Goal: Task Accomplishment & Management: Complete application form

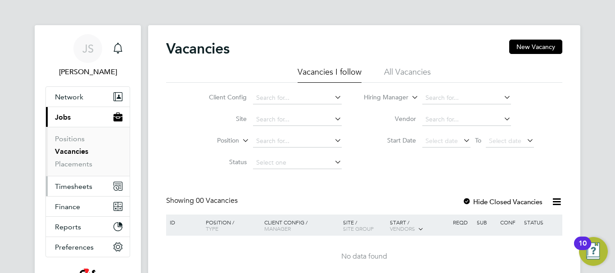
click at [70, 182] on span "Timesheets" at bounding box center [73, 186] width 37 height 9
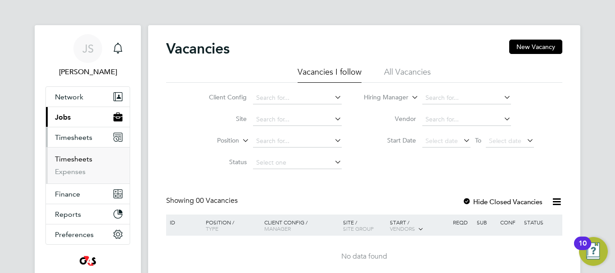
click at [68, 158] on link "Timesheets" at bounding box center [73, 159] width 37 height 9
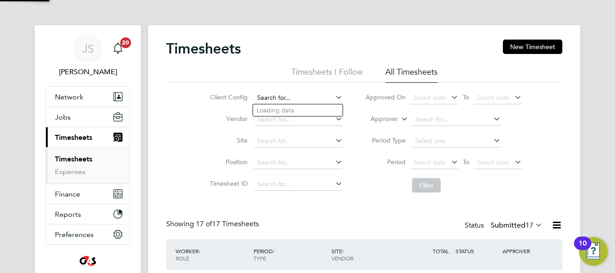
click at [293, 98] on input at bounding box center [298, 98] width 89 height 13
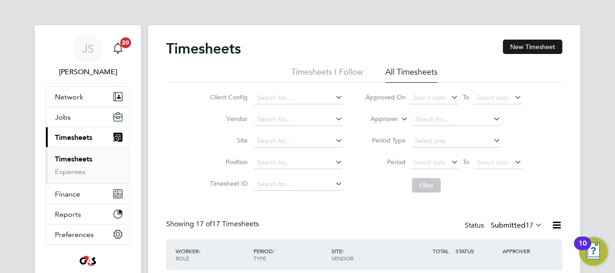
click at [520, 47] on button "New Timesheet" at bounding box center [532, 47] width 59 height 14
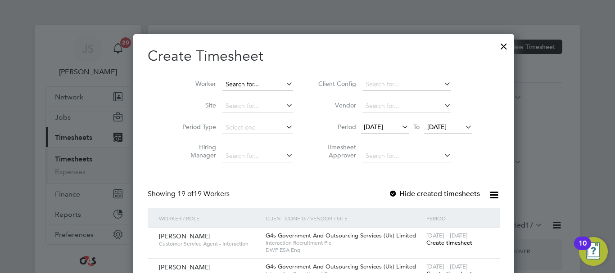
click at [243, 82] on input at bounding box center [257, 84] width 71 height 13
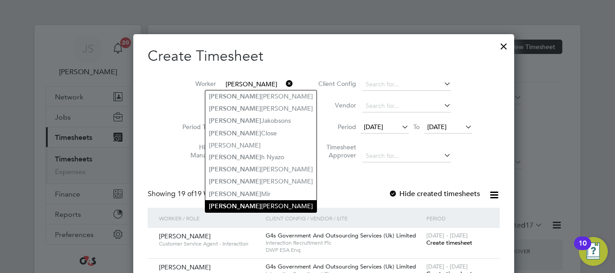
click at [243, 202] on li "[PERSON_NAME]" at bounding box center [260, 206] width 111 height 12
type input "[PERSON_NAME]"
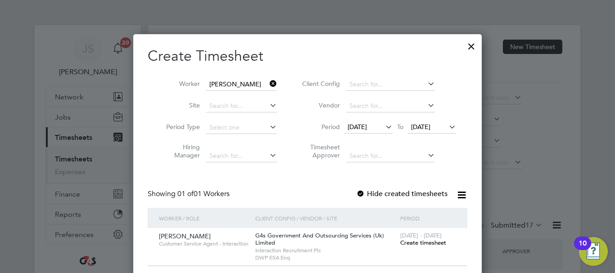
click at [426, 243] on span "Create timesheet" at bounding box center [423, 243] width 46 height 8
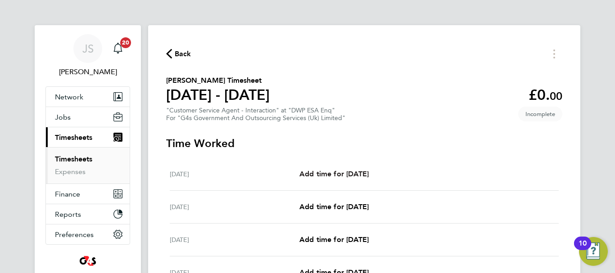
click at [357, 171] on span "Add time for [DATE]" at bounding box center [333, 174] width 69 height 9
select select "30"
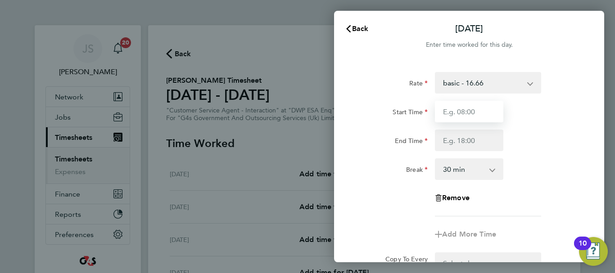
click at [473, 117] on input "Start Time" at bounding box center [469, 112] width 68 height 22
type input "09:00"
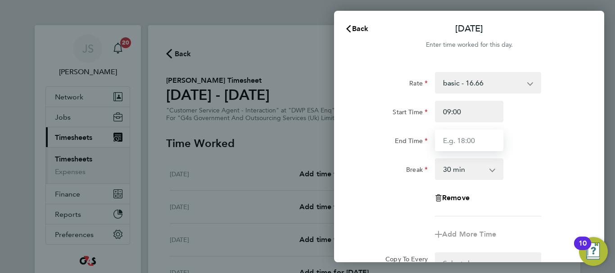
click at [463, 145] on input "End Time" at bounding box center [469, 141] width 68 height 22
type input "17:00"
click at [566, 131] on div "End Time 17:00" at bounding box center [469, 141] width 227 height 22
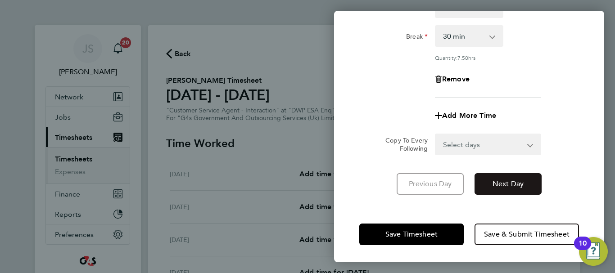
click at [516, 182] on span "Next Day" at bounding box center [507, 184] width 31 height 9
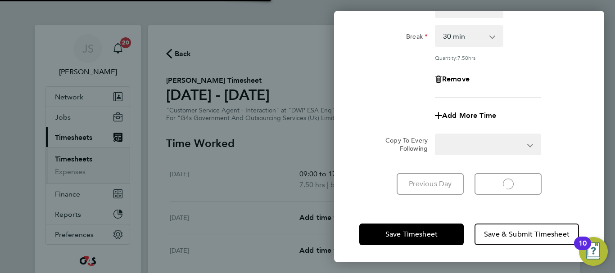
select select "30"
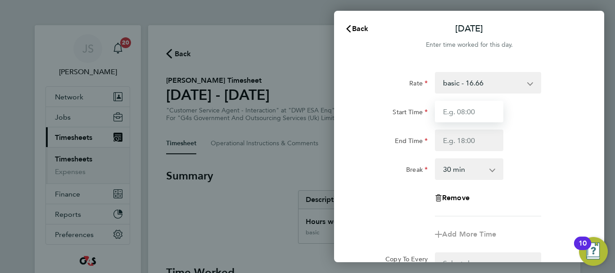
click at [468, 105] on input "Start Time" at bounding box center [469, 112] width 68 height 22
type input "09:00"
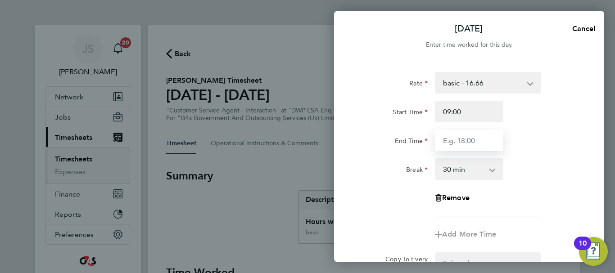
click at [459, 138] on input "End Time" at bounding box center [469, 141] width 68 height 22
type input "17:00"
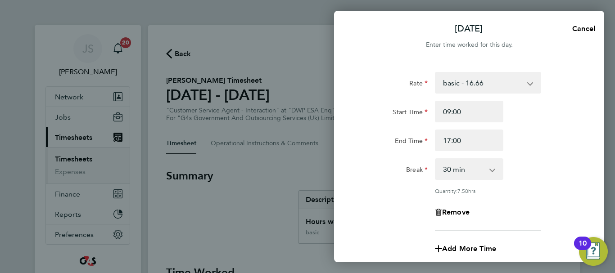
click at [589, 180] on div "Rate basic - 16.66 x2 - 32.79 Bank Holiday Annual Leave System Issue Paid - 16.…" at bounding box center [469, 200] width 270 height 278
click at [557, 165] on div "Break 0 min 15 min 30 min 45 min 60 min 75 min 90 min" at bounding box center [469, 169] width 227 height 22
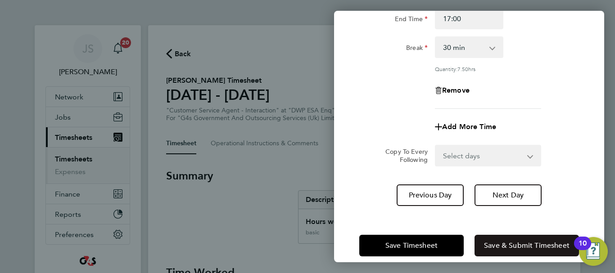
scroll to position [133, 0]
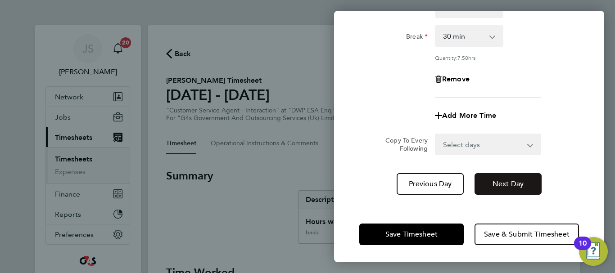
click at [498, 186] on span "Next Day" at bounding box center [507, 184] width 31 height 9
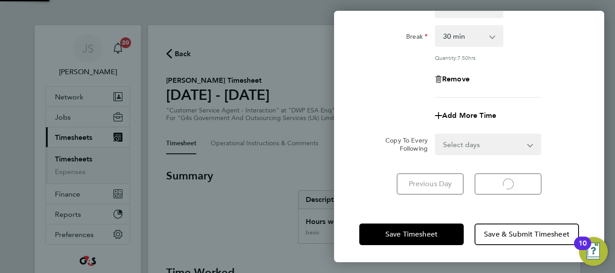
scroll to position [120, 0]
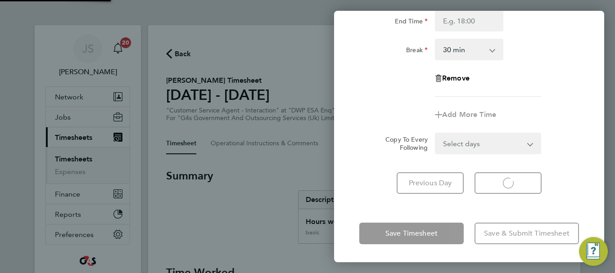
select select "30"
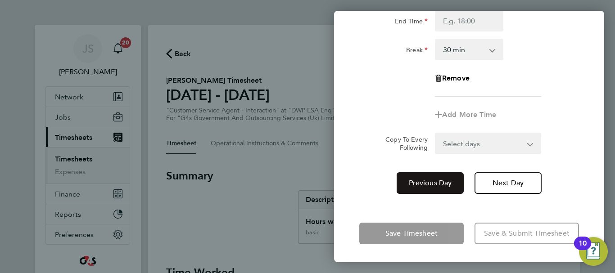
scroll to position [0, 0]
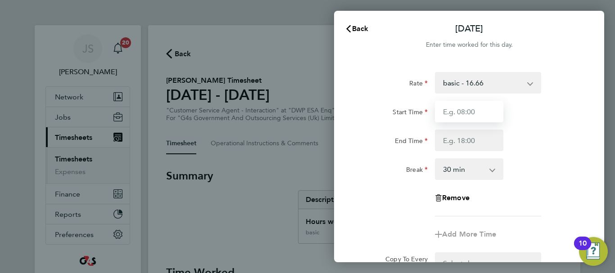
click at [458, 111] on input "Start Time" at bounding box center [469, 112] width 68 height 22
click at [523, 83] on select "basic - 16.66 x2 - 32.79 Bank Holiday Annual Leave System Issue Paid - 16.66 Sy…" at bounding box center [483, 83] width 94 height 20
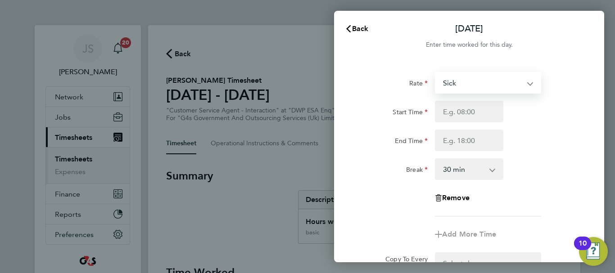
select select "30"
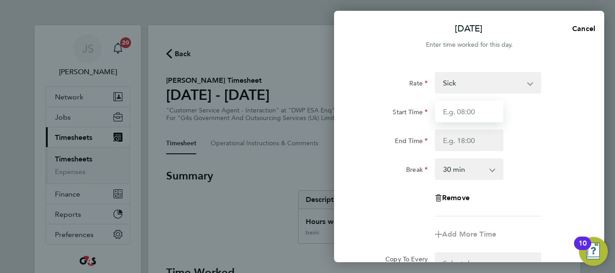
click at [471, 110] on input "Start Time" at bounding box center [469, 112] width 68 height 22
type input "09:00"
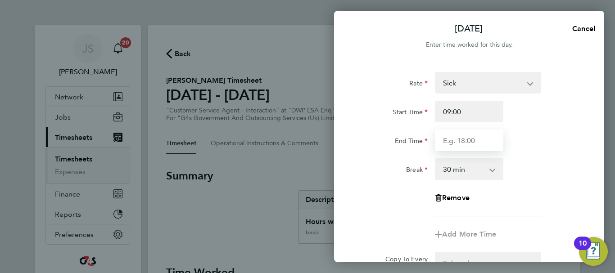
click at [472, 140] on input "End Time" at bounding box center [469, 141] width 68 height 22
type input "17:00"
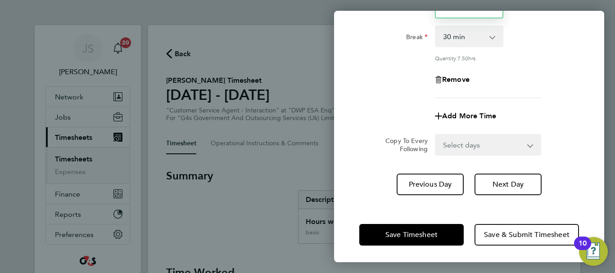
scroll to position [133, 0]
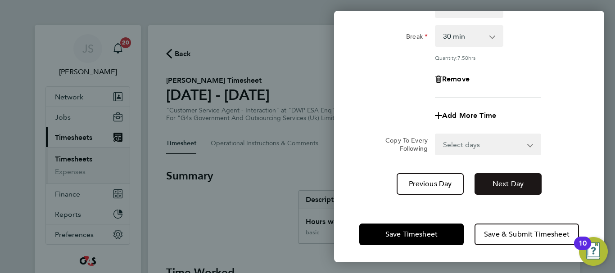
click at [509, 180] on span "Next Day" at bounding box center [507, 184] width 31 height 9
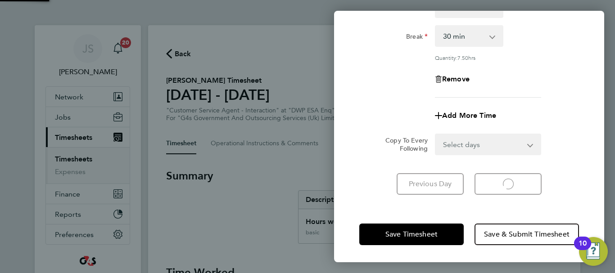
select select "30"
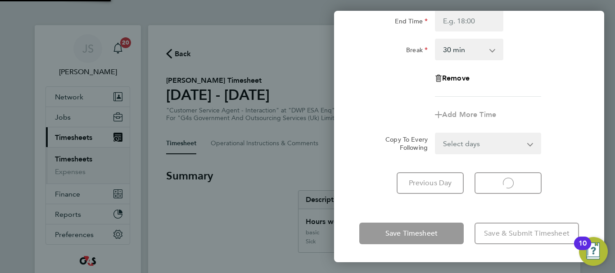
scroll to position [120, 0]
select select "30"
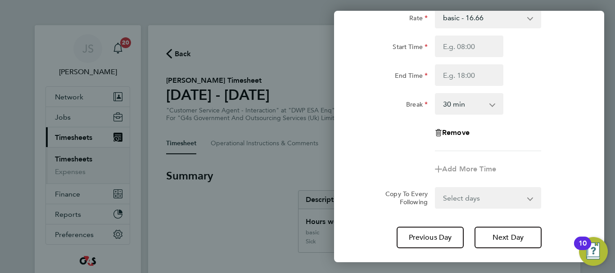
scroll to position [0, 0]
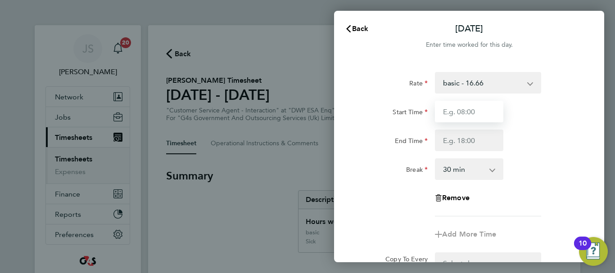
click at [475, 113] on input "Start Time" at bounding box center [469, 112] width 68 height 22
type input "09:00"
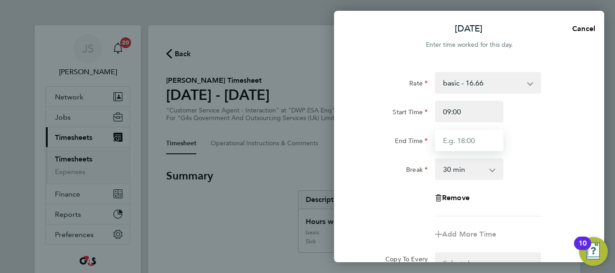
click at [471, 142] on input "End Time" at bounding box center [469, 141] width 68 height 22
type input "17:11"
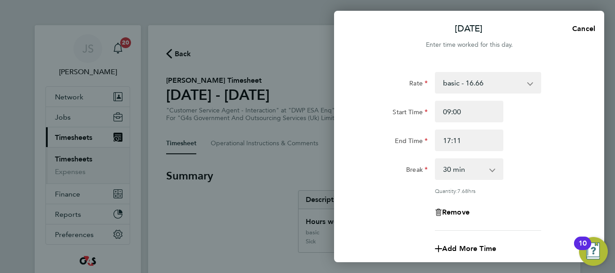
click at [526, 162] on div "Break 0 min 15 min 30 min 45 min 60 min 75 min 90 min" at bounding box center [469, 169] width 227 height 22
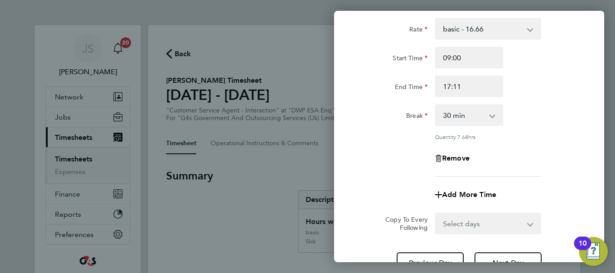
scroll to position [133, 0]
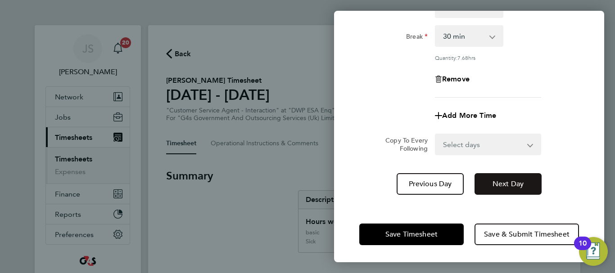
click at [509, 185] on span "Next Day" at bounding box center [507, 184] width 31 height 9
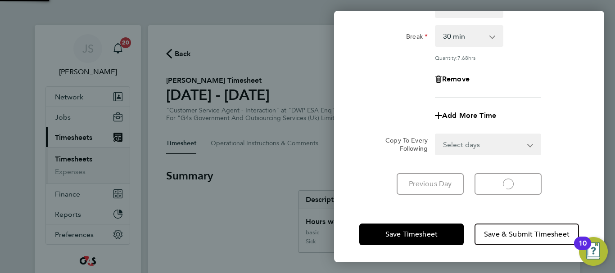
select select "30"
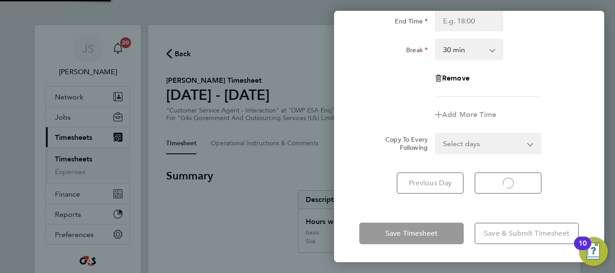
scroll to position [120, 0]
select select "30"
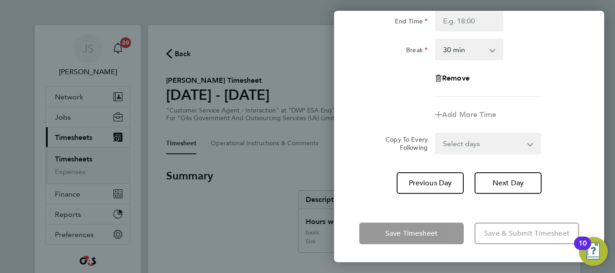
scroll to position [0, 0]
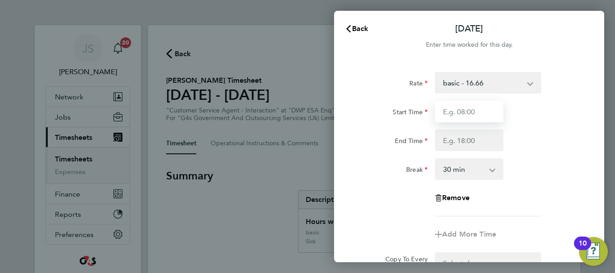
click at [484, 121] on input "Start Time" at bounding box center [469, 112] width 68 height 22
type input "09:00"
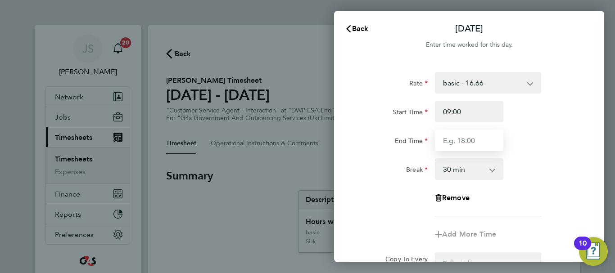
click at [463, 146] on input "End Time" at bounding box center [469, 141] width 68 height 22
type input "17:32"
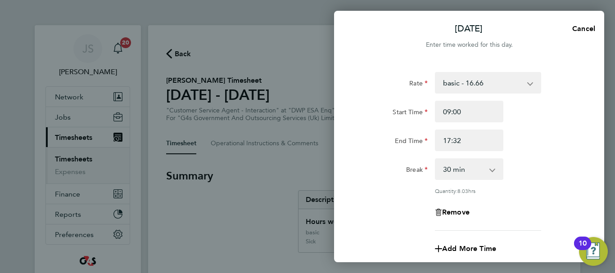
click at [549, 158] on div "Rate basic - 16.66 x2 - 32.79 Bank Holiday Annual Leave System Issue Paid - 16.…" at bounding box center [469, 151] width 220 height 159
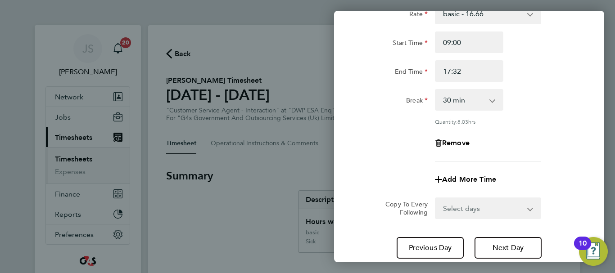
scroll to position [133, 0]
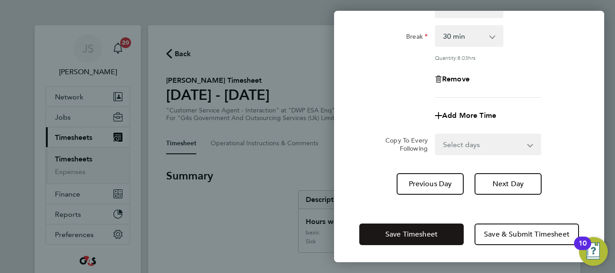
click at [423, 230] on span "Save Timesheet" at bounding box center [411, 234] width 52 height 9
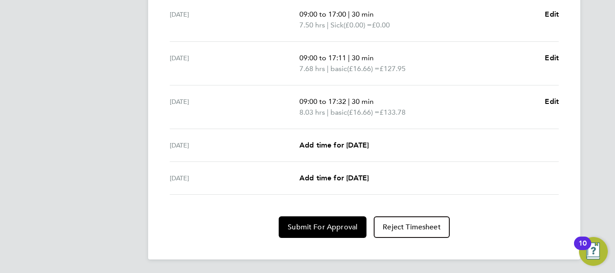
scroll to position [386, 0]
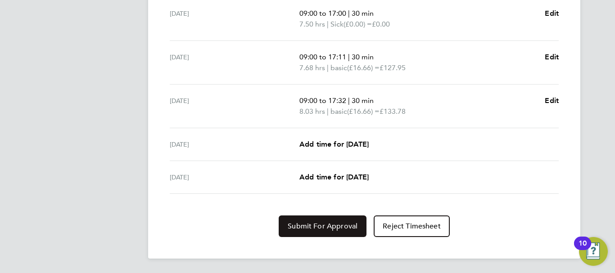
click at [337, 223] on span "Submit For Approval" at bounding box center [323, 226] width 70 height 9
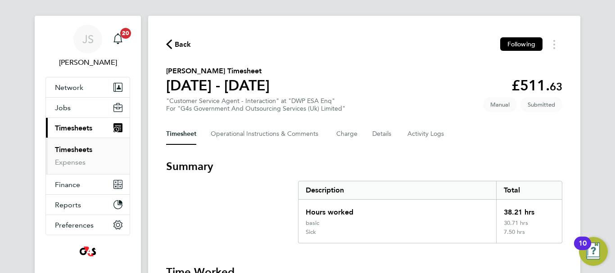
scroll to position [0, 0]
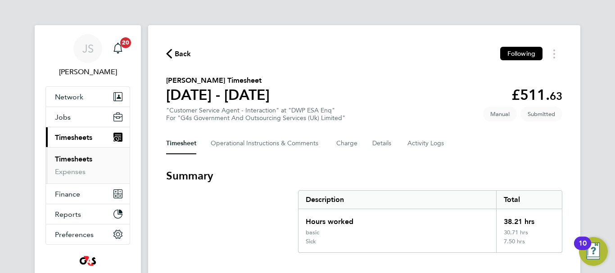
click at [180, 54] on span "Back" at bounding box center [183, 54] width 17 height 11
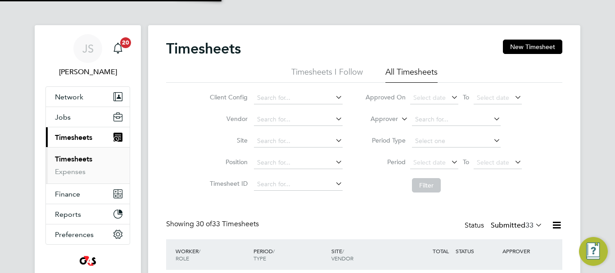
scroll to position [30, 78]
click at [310, 99] on input at bounding box center [298, 98] width 89 height 13
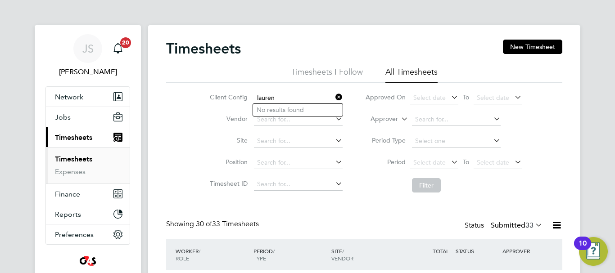
click at [299, 92] on input "lauren" at bounding box center [298, 98] width 89 height 13
type input "lauren"
click at [333, 98] on icon at bounding box center [333, 97] width 0 height 13
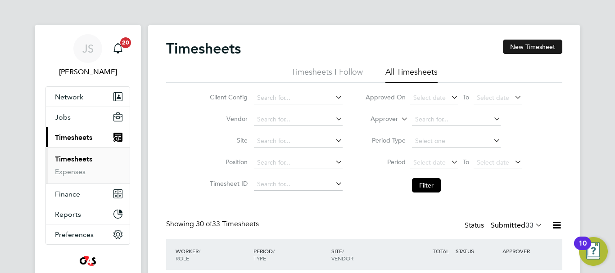
click at [538, 45] on button "New Timesheet" at bounding box center [532, 47] width 59 height 14
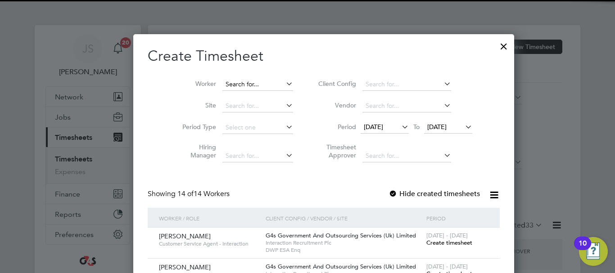
click at [234, 89] on input at bounding box center [257, 84] width 71 height 13
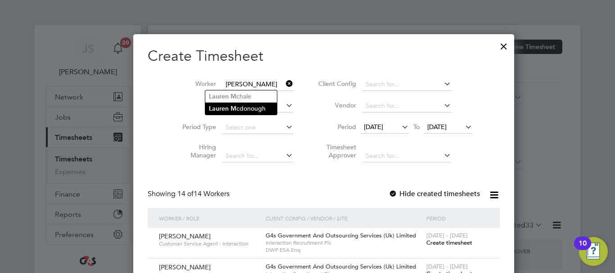
click at [255, 108] on li "[PERSON_NAME] cdonough" at bounding box center [241, 109] width 72 height 12
type input "[PERSON_NAME]"
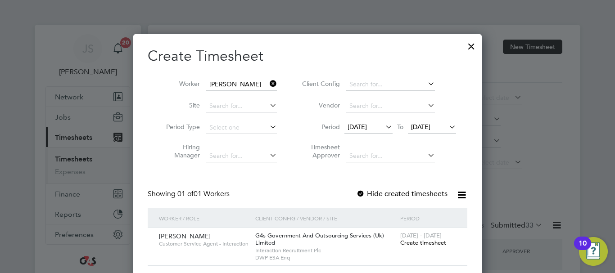
click at [468, 110] on div "Create Timesheet Worker [PERSON_NAME] Site Period Type Hiring Manager Client Co…" at bounding box center [307, 159] width 348 height 250
click at [418, 242] on span "Create timesheet" at bounding box center [423, 243] width 46 height 8
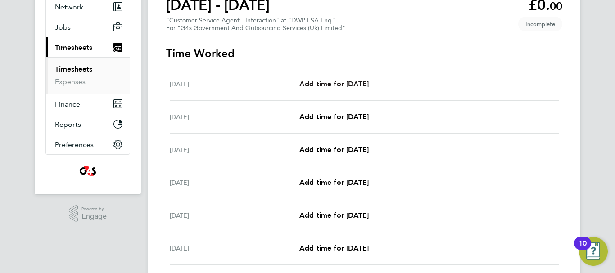
click at [343, 85] on span "Add time for [DATE]" at bounding box center [333, 84] width 69 height 9
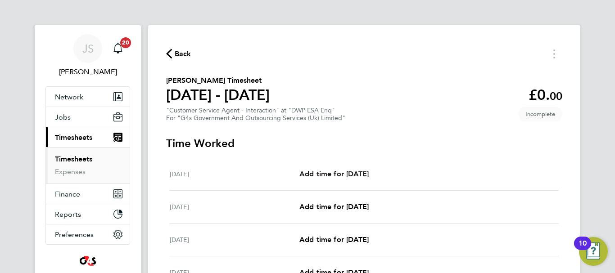
select select "30"
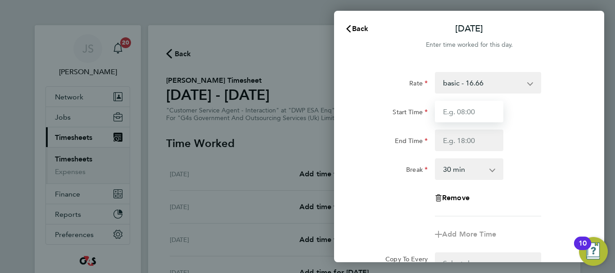
click at [484, 114] on input "Start Time" at bounding box center [469, 112] width 68 height 22
type input "09:00"
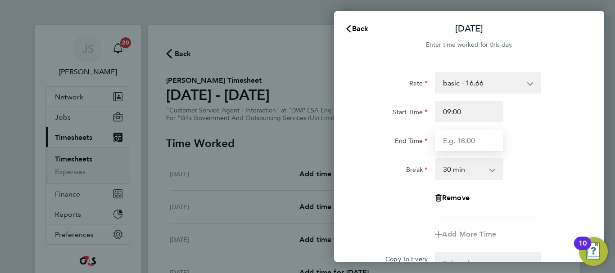
click at [476, 135] on input "End Time" at bounding box center [469, 141] width 68 height 22
type input "17:00"
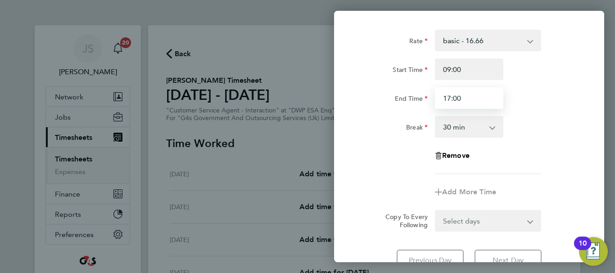
scroll to position [90, 0]
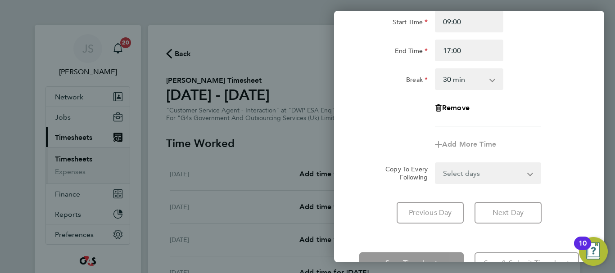
click at [550, 109] on div "Rate basic - 16.66 System Issue Paid - 16.66 Sick System Issue Not Paid Bank Ho…" at bounding box center [469, 54] width 220 height 144
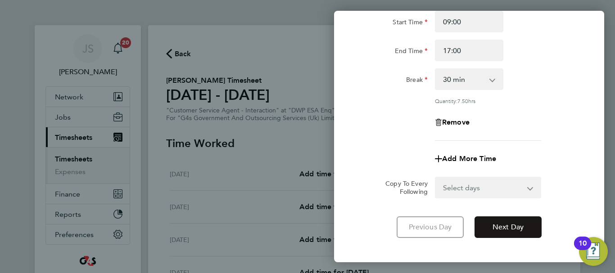
click at [520, 225] on span "Next Day" at bounding box center [507, 227] width 31 height 9
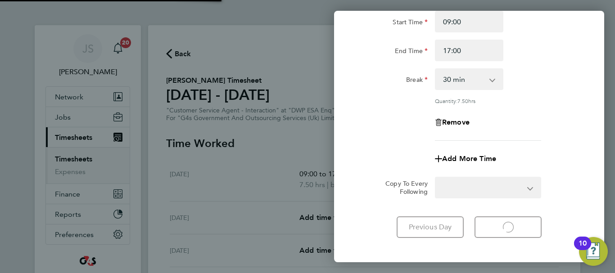
select select "30"
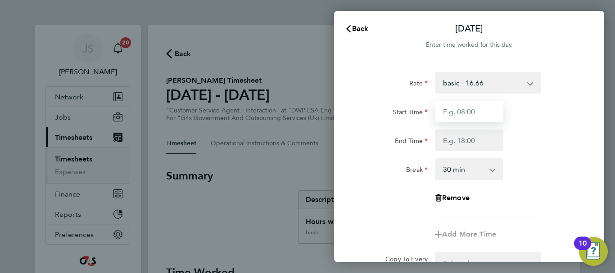
drag, startPoint x: 490, startPoint y: 110, endPoint x: 491, endPoint y: 114, distance: 4.5
click at [490, 110] on input "Start Time" at bounding box center [469, 112] width 68 height 22
type input "09:00"
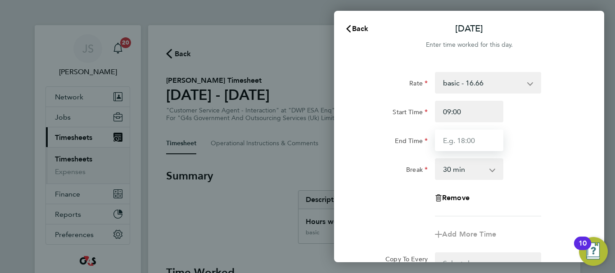
click at [480, 142] on input "End Time" at bounding box center [469, 141] width 68 height 22
type input "17:00"
click at [565, 196] on div "Rate basic - 16.66 System Issue Paid - 16.66 Sick System Issue Not Paid Bank Ho…" at bounding box center [469, 144] width 220 height 144
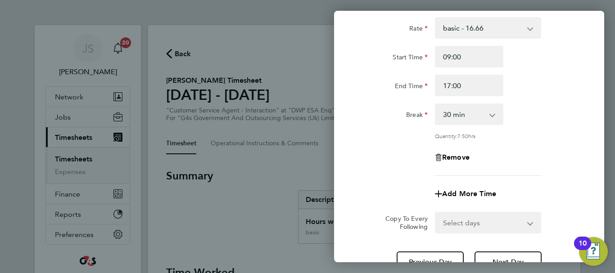
scroll to position [133, 0]
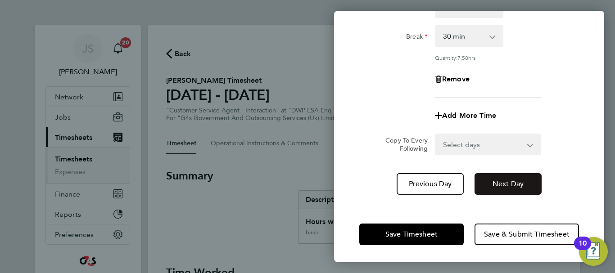
click at [524, 185] on button "Next Day" at bounding box center [507, 184] width 67 height 22
select select "30"
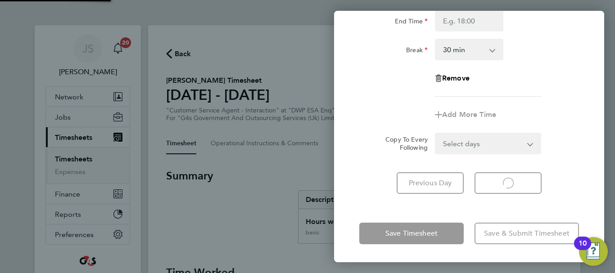
scroll to position [120, 0]
select select "30"
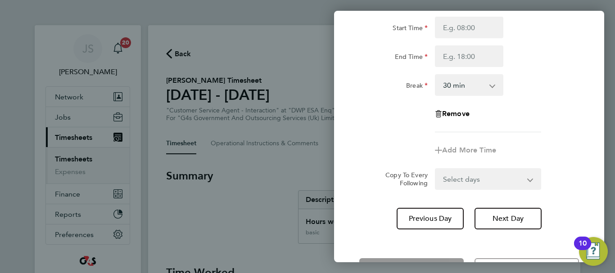
scroll to position [30, 0]
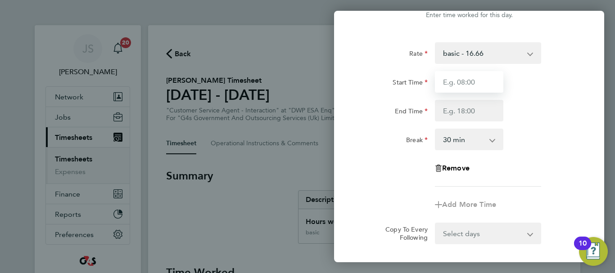
drag, startPoint x: 479, startPoint y: 79, endPoint x: 482, endPoint y: 84, distance: 6.0
click at [479, 79] on input "Start Time" at bounding box center [469, 82] width 68 height 22
type input "09:00"
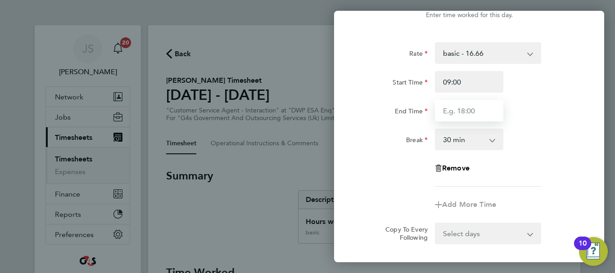
drag, startPoint x: 473, startPoint y: 111, endPoint x: 476, endPoint y: 114, distance: 4.8
click at [473, 111] on input "End Time" at bounding box center [469, 111] width 68 height 22
type input "17:00"
click at [550, 143] on div "Break 0 min 15 min 30 min 45 min 60 min 75 min 90 min" at bounding box center [469, 140] width 227 height 22
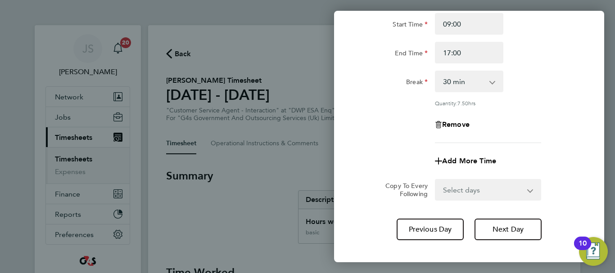
scroll to position [133, 0]
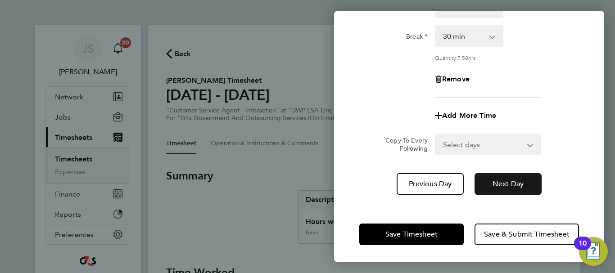
click at [513, 180] on span "Next Day" at bounding box center [507, 184] width 31 height 9
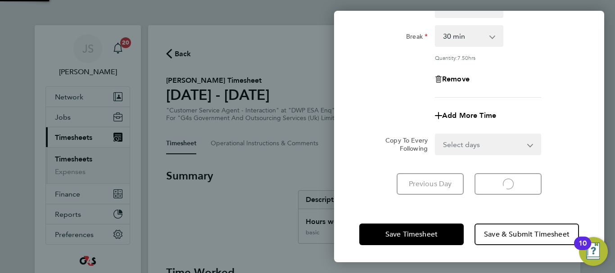
select select "30"
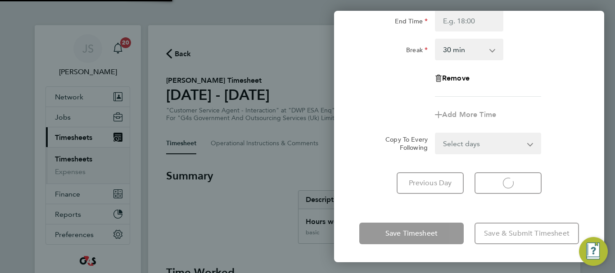
select select "30"
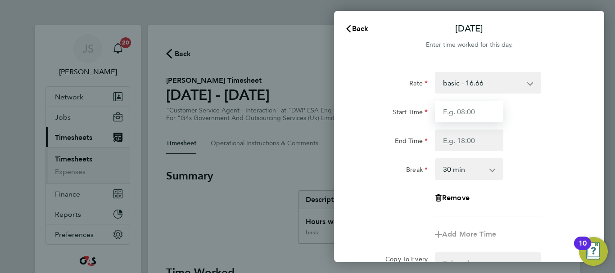
click at [475, 113] on input "Start Time" at bounding box center [469, 112] width 68 height 22
type input "09:00"
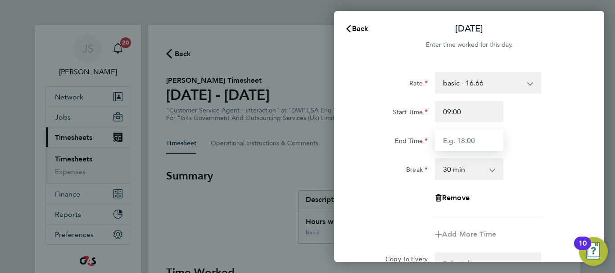
click at [482, 143] on input "End Time" at bounding box center [469, 141] width 68 height 22
type input "17:00"
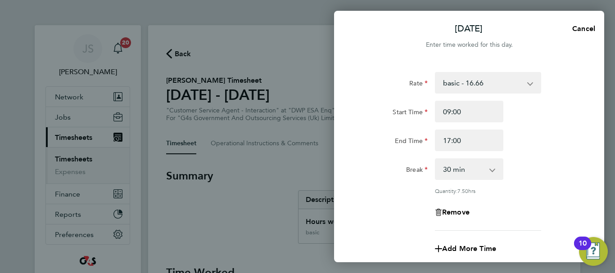
click at [548, 136] on div "End Time 17:00" at bounding box center [469, 141] width 227 height 22
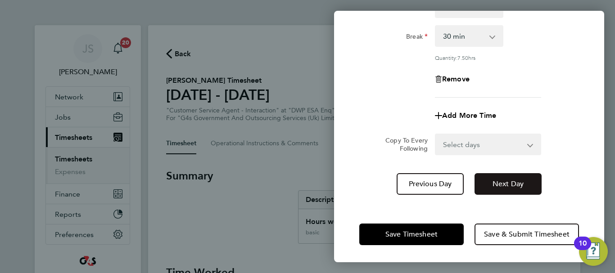
click at [520, 189] on button "Next Day" at bounding box center [507, 184] width 67 height 22
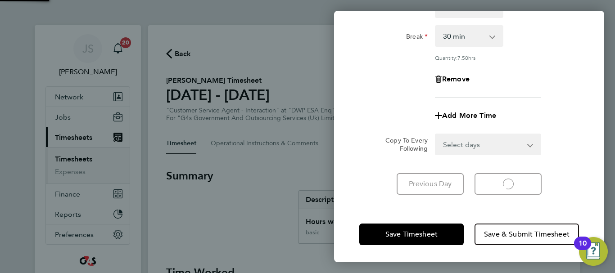
select select "30"
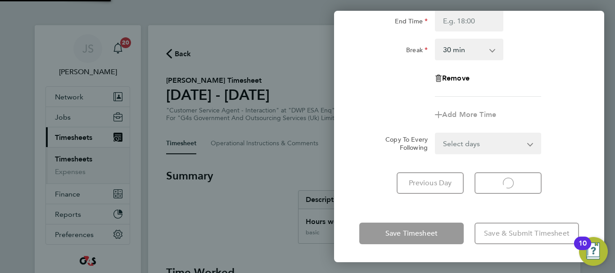
scroll to position [120, 0]
select select "30"
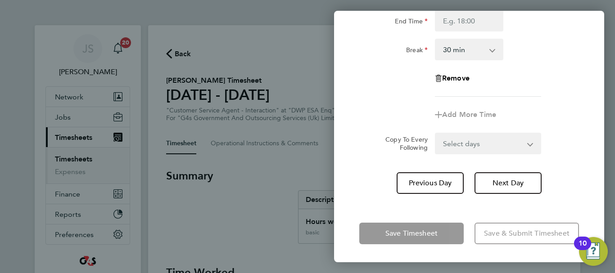
scroll to position [30, 0]
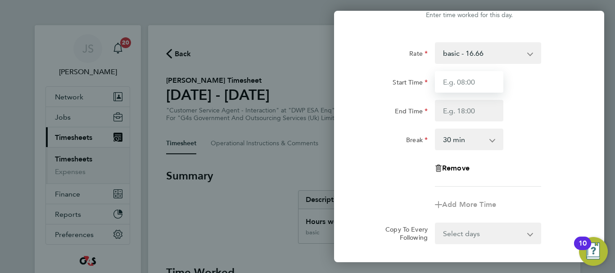
click at [484, 78] on input "Start Time" at bounding box center [469, 82] width 68 height 22
type input "09:00"
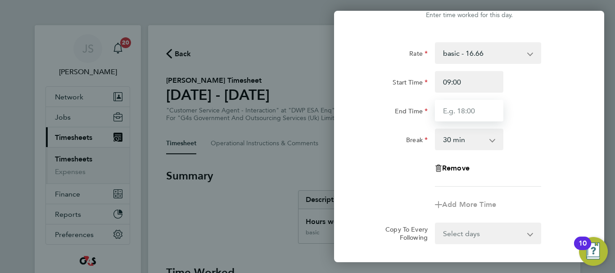
click at [482, 116] on input "End Time" at bounding box center [469, 111] width 68 height 22
type input "17:11"
click at [568, 86] on div "Start Time 09:00" at bounding box center [469, 82] width 227 height 22
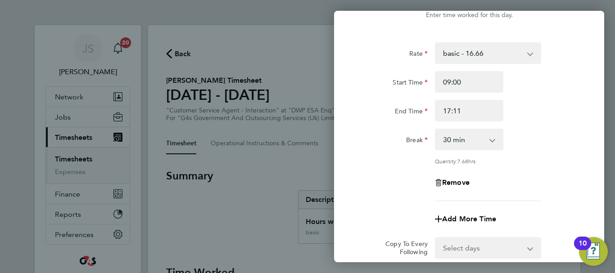
click at [554, 167] on div "Rate basic - 16.66 System Issue Paid - 16.66 Sick System Issue Not Paid Bank Ho…" at bounding box center [469, 121] width 220 height 159
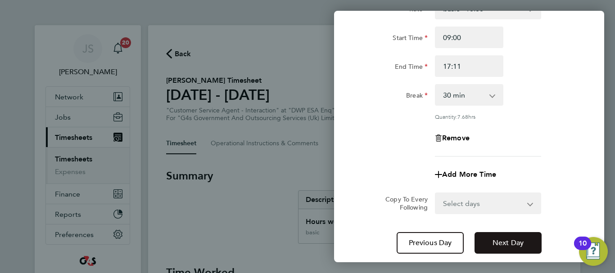
scroll to position [133, 0]
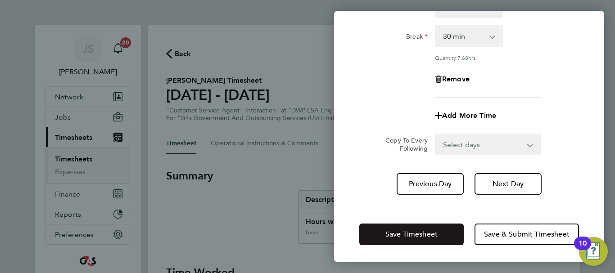
click at [407, 232] on span "Save Timesheet" at bounding box center [411, 234] width 52 height 9
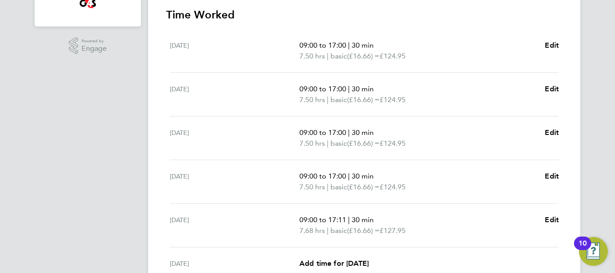
scroll to position [377, 0]
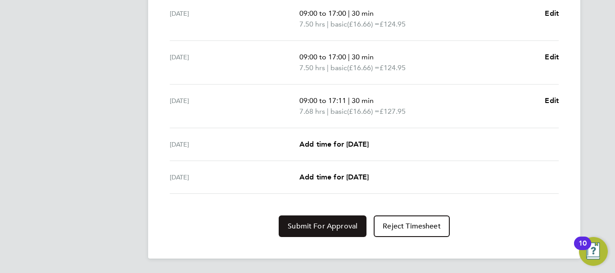
click at [313, 223] on span "Submit For Approval" at bounding box center [323, 226] width 70 height 9
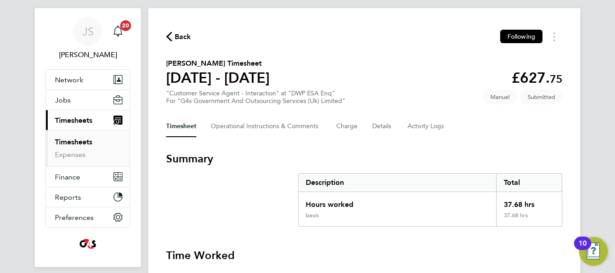
scroll to position [0, 0]
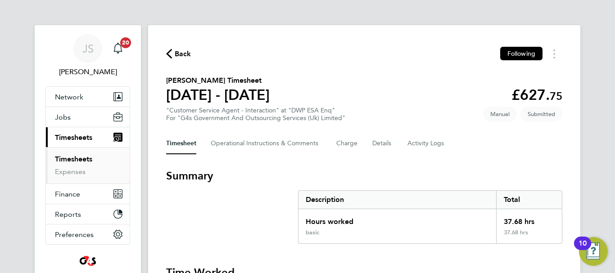
click at [185, 54] on span "Back" at bounding box center [183, 54] width 17 height 11
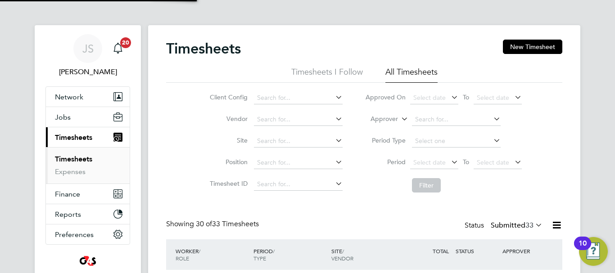
scroll to position [30, 78]
click at [527, 49] on button "New Timesheet" at bounding box center [532, 47] width 59 height 14
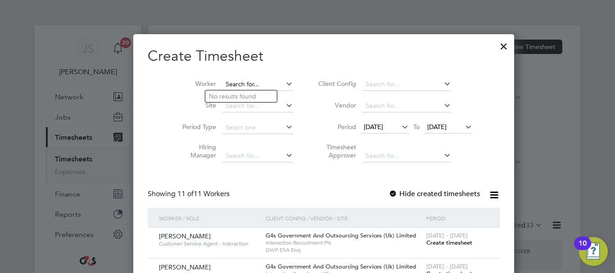
click at [251, 85] on input at bounding box center [257, 84] width 71 height 13
type input "ono"
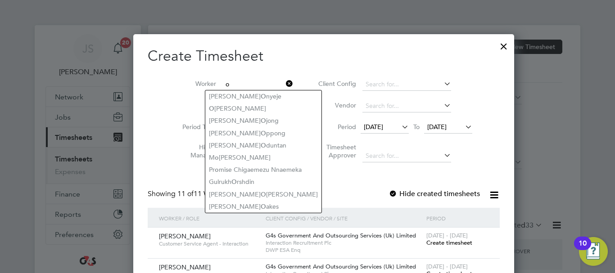
type input "o"
click at [277, 85] on li "Worker o" at bounding box center [234, 85] width 140 height 22
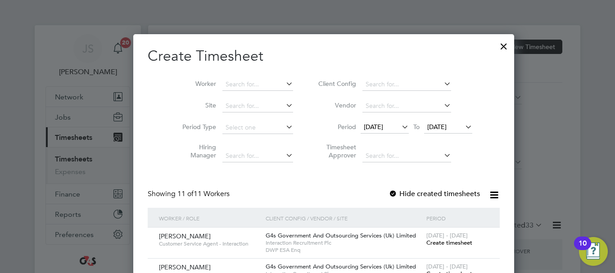
click at [495, 49] on div at bounding box center [503, 44] width 16 height 16
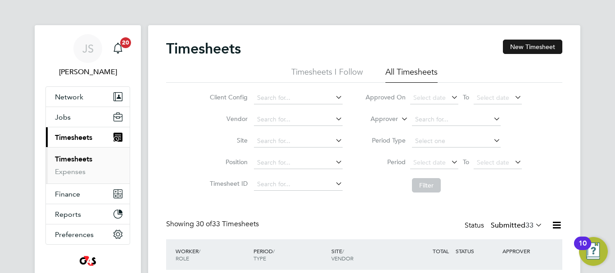
click at [523, 48] on button "New Timesheet" at bounding box center [532, 47] width 59 height 14
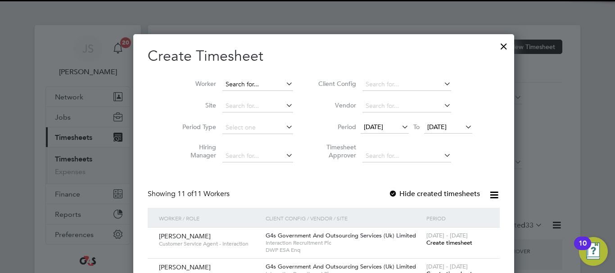
click at [253, 82] on input at bounding box center [257, 84] width 71 height 13
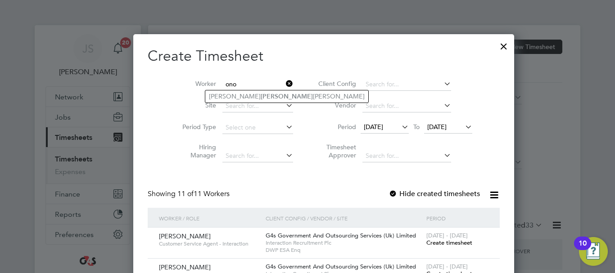
type input "ono"
click at [535, 103] on div at bounding box center [307, 136] width 615 height 273
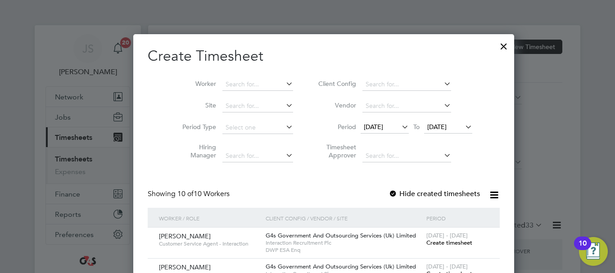
click at [495, 49] on div at bounding box center [503, 44] width 16 height 16
